Goal: Task Accomplishment & Management: Use online tool/utility

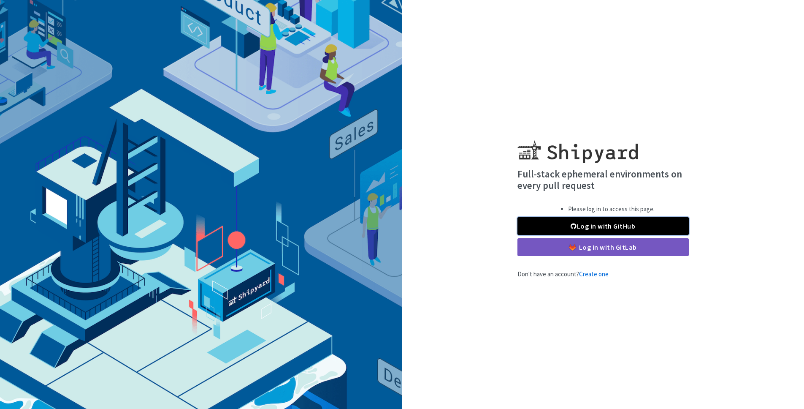
click at [614, 231] on link "Log in with GitHub" at bounding box center [603, 226] width 171 height 18
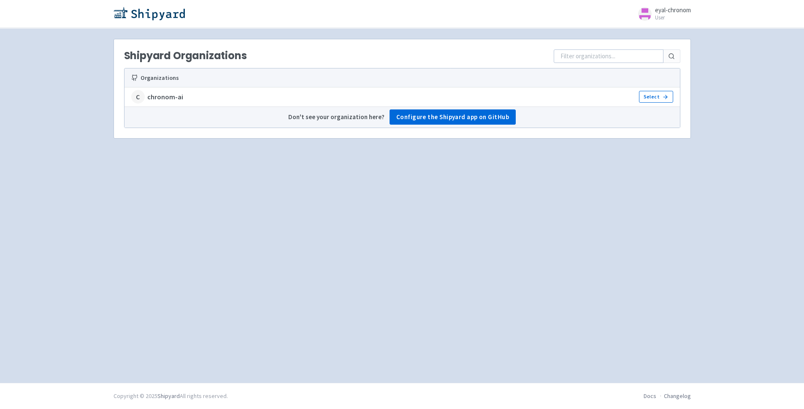
click at [170, 99] on strong "chronom-ai" at bounding box center [165, 97] width 36 height 10
click at [665, 95] on icon at bounding box center [665, 97] width 6 height 6
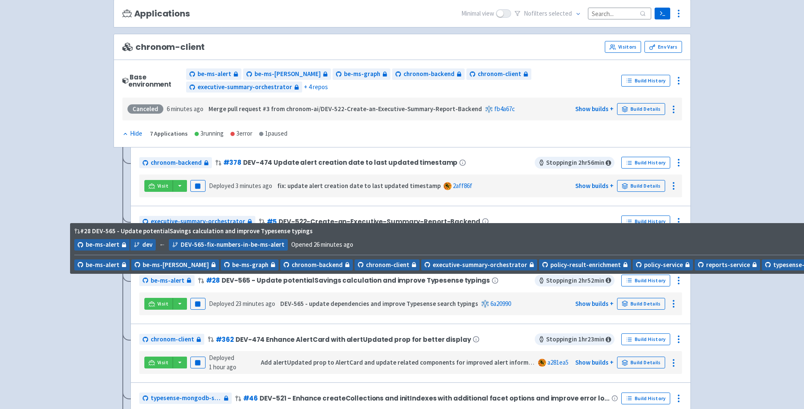
scroll to position [107, 0]
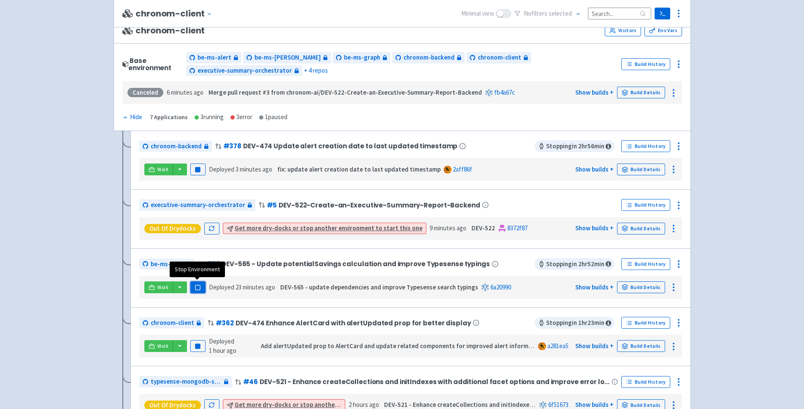
click at [203, 290] on button "Pause" at bounding box center [197, 287] width 15 height 12
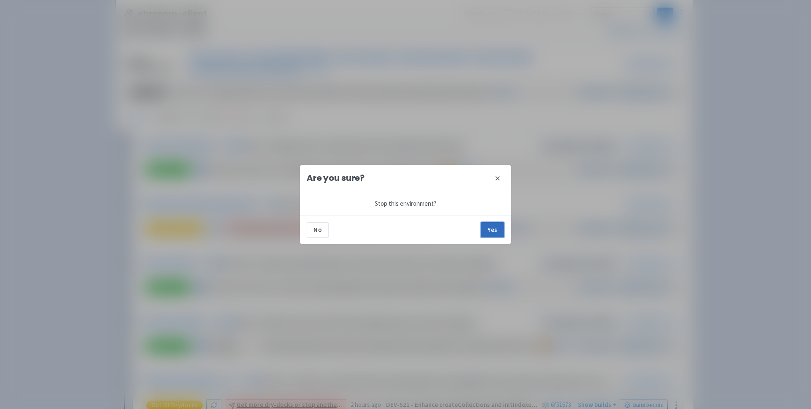
click at [493, 233] on button "Yes" at bounding box center [492, 229] width 24 height 15
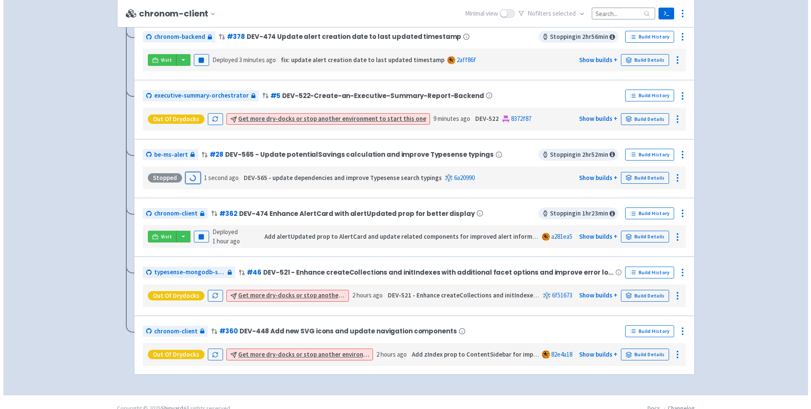
scroll to position [211, 0]
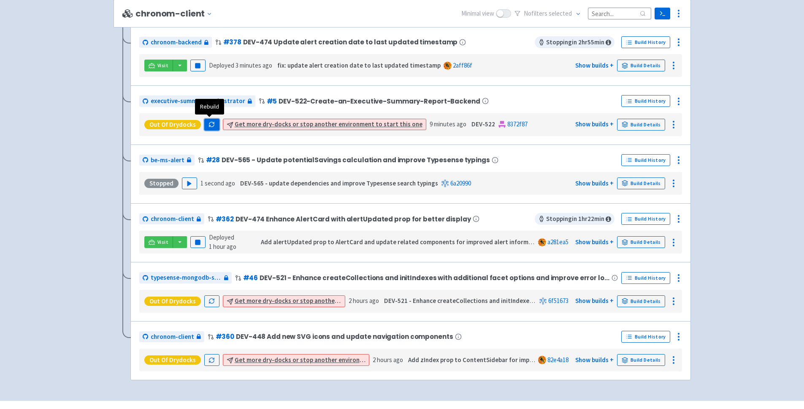
click at [209, 125] on icon "button" at bounding box center [211, 126] width 5 height 3
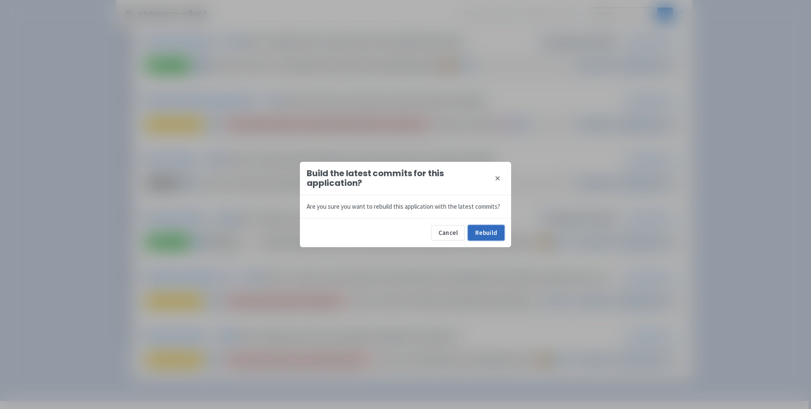
click at [479, 231] on button "Rebuild" at bounding box center [486, 232] width 36 height 15
